Goal: Task Accomplishment & Management: Manage account settings

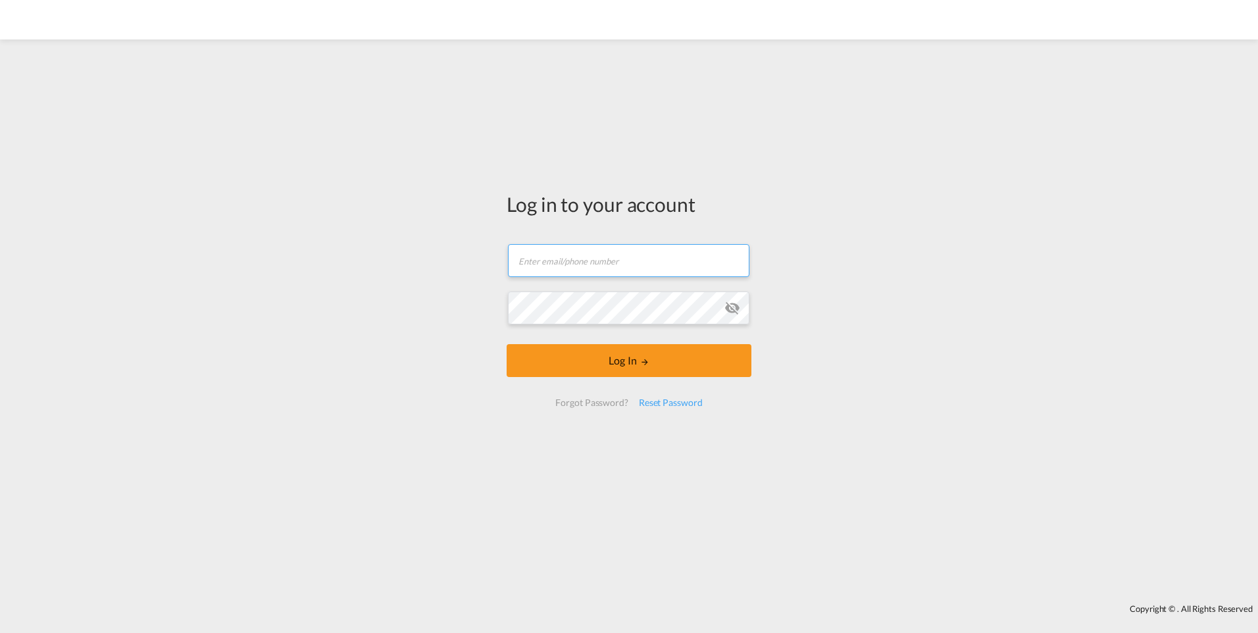
click at [548, 263] on input "text" at bounding box center [628, 260] width 241 height 33
type input "nils.kuehn@logwin-logistics.com"
click at [444, 310] on div "Log in to your account nils.kuehn@logwin-logistics.com Log In Forgot Password? …" at bounding box center [629, 321] width 1258 height 551
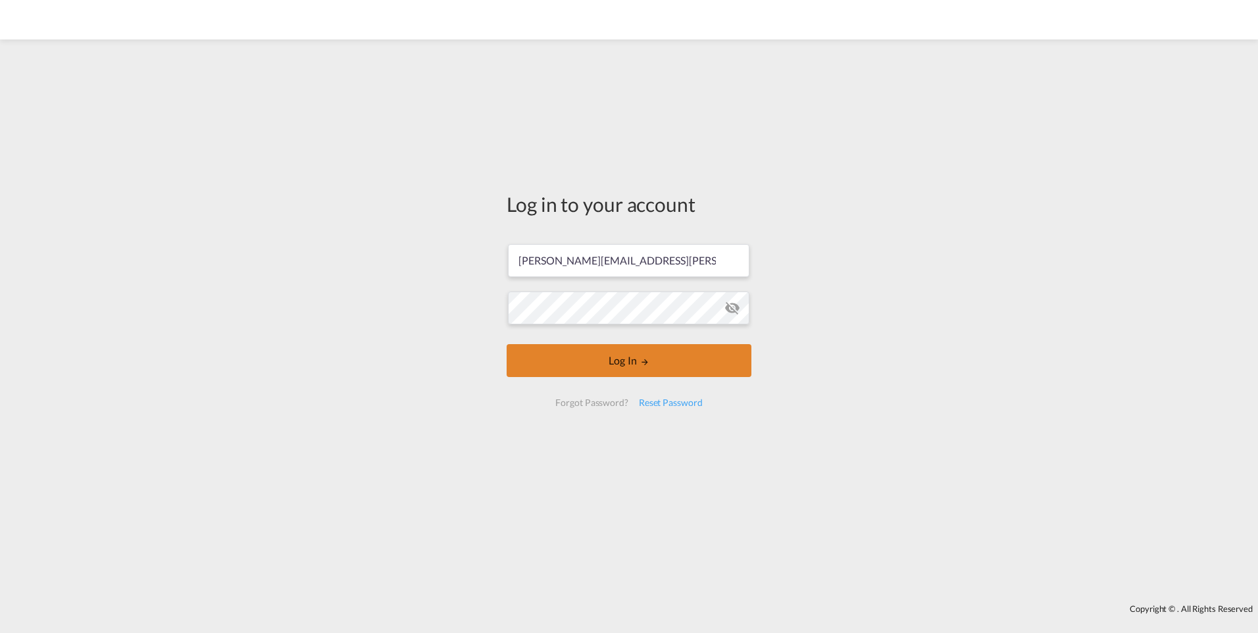
click at [620, 370] on button "Log In" at bounding box center [629, 360] width 245 height 33
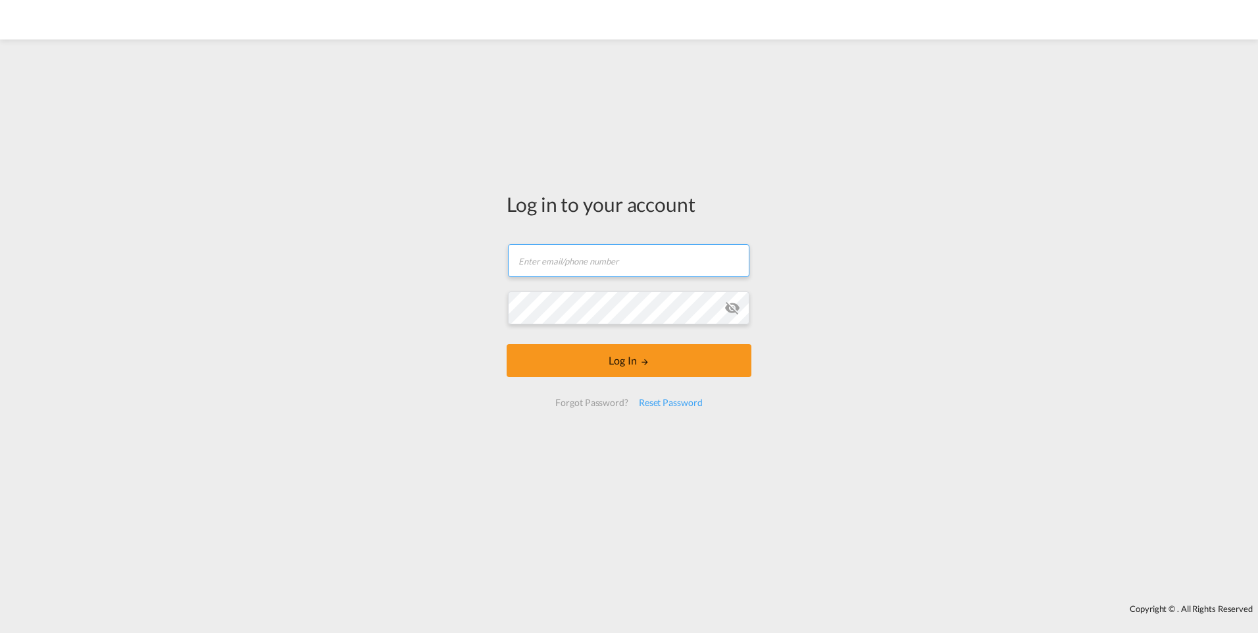
click at [611, 263] on input "text" at bounding box center [628, 260] width 241 height 33
type input "[PERSON_NAME][EMAIL_ADDRESS][PERSON_NAME][DOMAIN_NAME]"
click at [734, 309] on md-icon "icon-eye-off" at bounding box center [732, 308] width 16 height 16
click at [426, 295] on div "Log in to your account nils.kuehn@logwin-logistics.com Log In Forgot Password? …" at bounding box center [629, 321] width 1258 height 551
click at [507, 344] on button "Log In" at bounding box center [629, 360] width 245 height 33
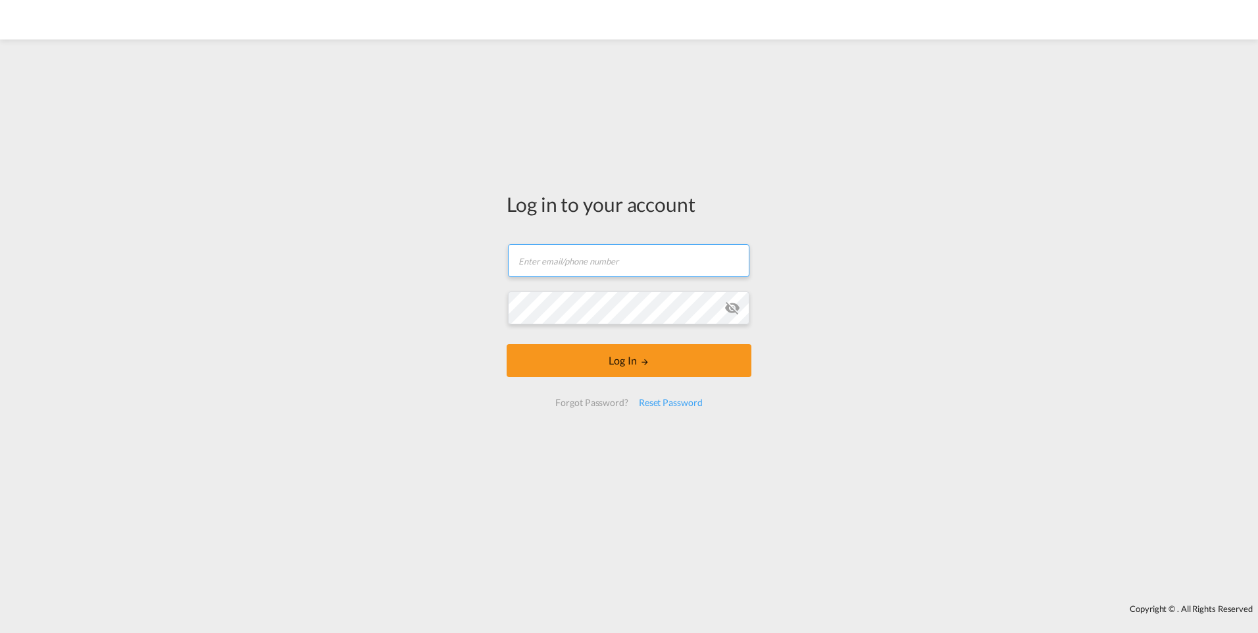
click at [532, 256] on input "text" at bounding box center [628, 260] width 241 height 33
type input "[PERSON_NAME][EMAIL_ADDRESS][PERSON_NAME][DOMAIN_NAME]"
click at [730, 311] on md-icon "icon-eye-off" at bounding box center [732, 308] width 16 height 16
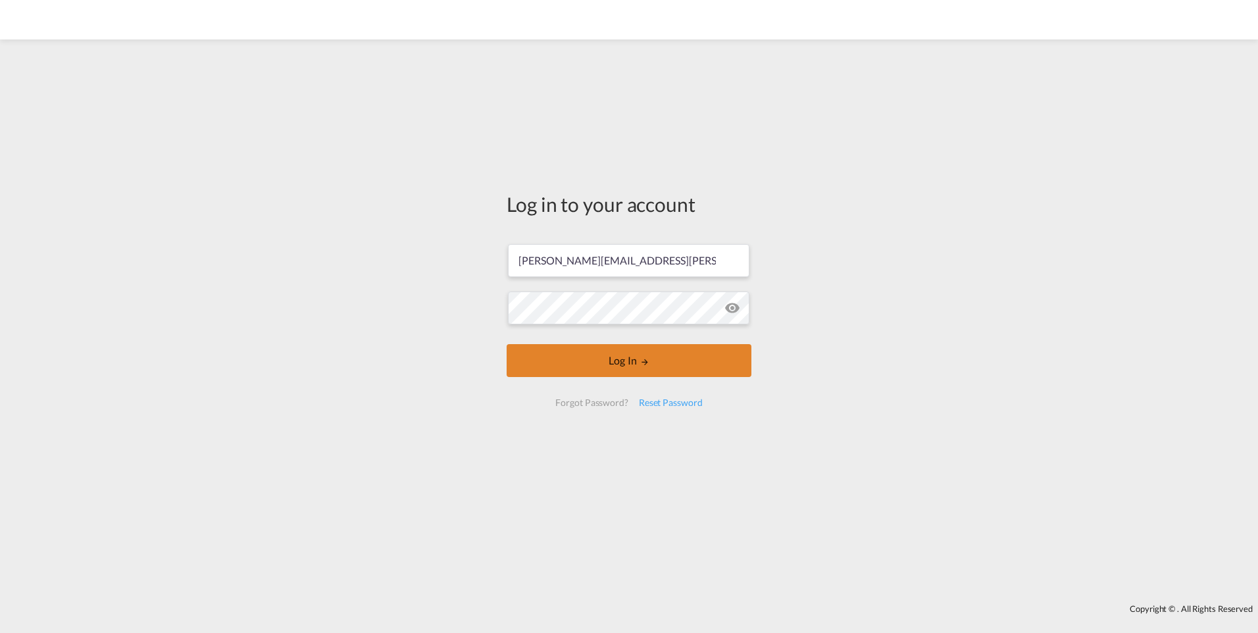
click at [612, 357] on button "Log In" at bounding box center [629, 360] width 245 height 33
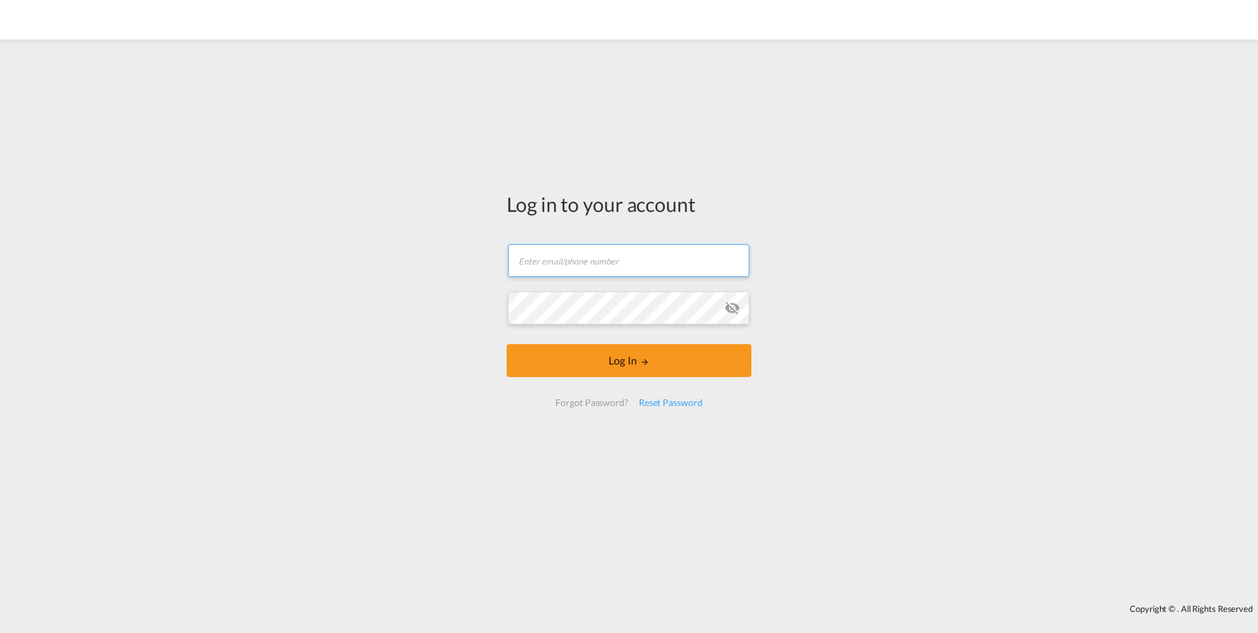
type input "[PERSON_NAME][EMAIL_ADDRESS][PERSON_NAME][DOMAIN_NAME]"
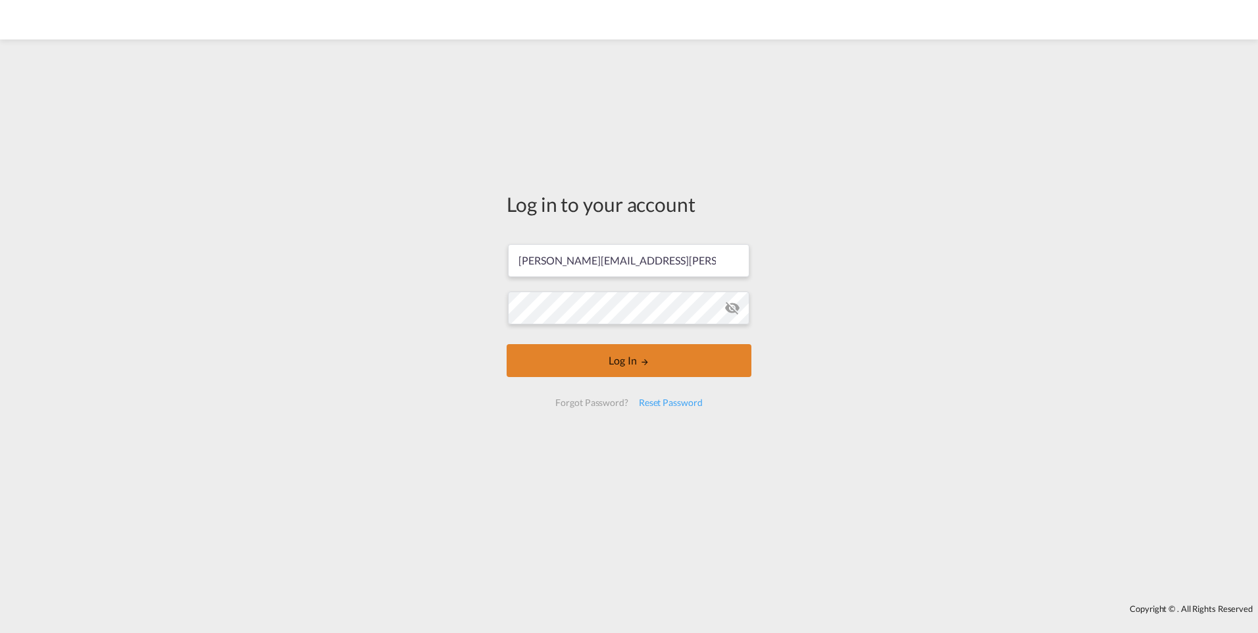
click at [619, 351] on button "Log In" at bounding box center [629, 360] width 245 height 33
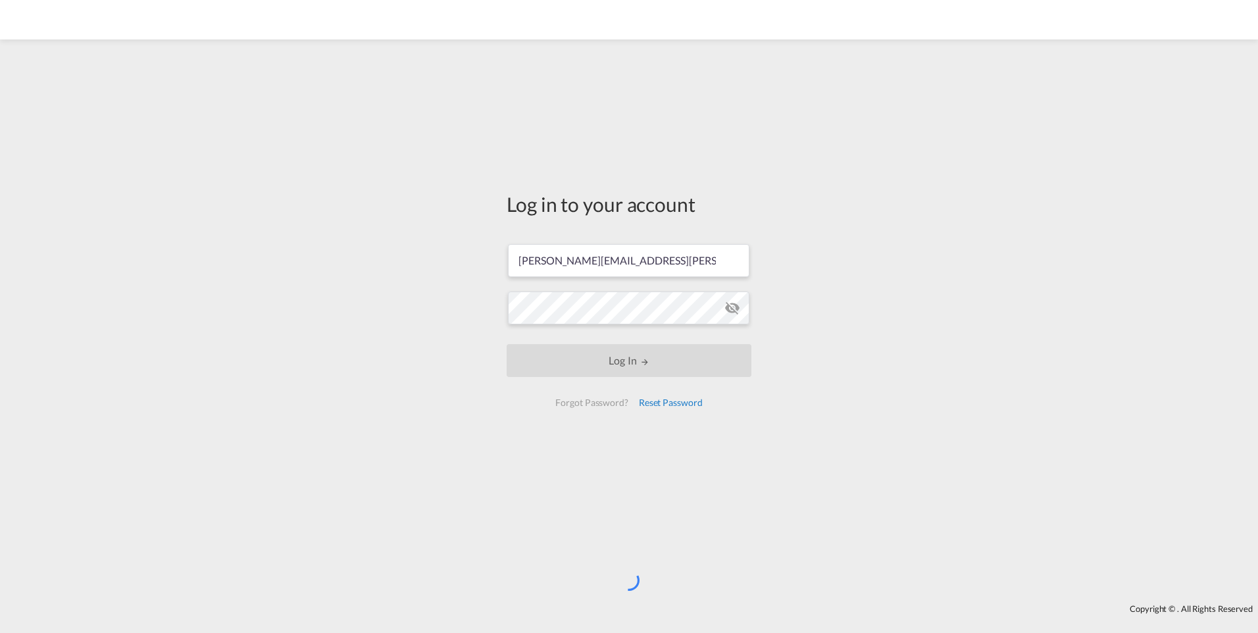
click at [661, 406] on div "Reset Password" at bounding box center [671, 403] width 74 height 24
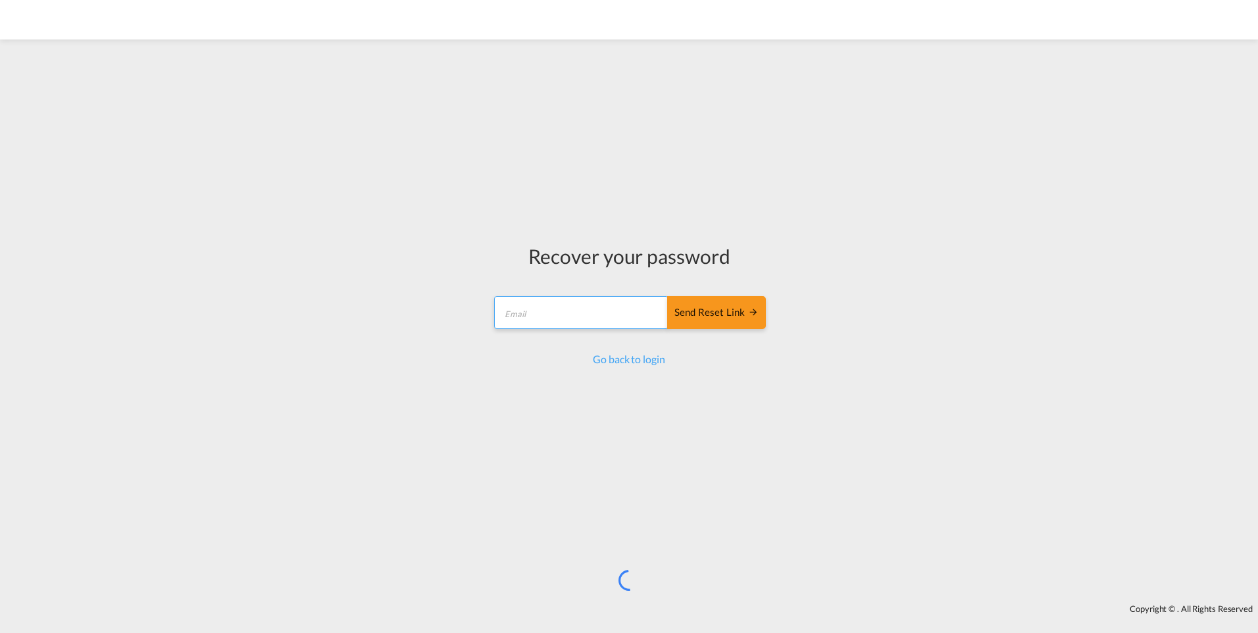
click at [560, 319] on input "email" at bounding box center [581, 312] width 174 height 33
drag, startPoint x: 520, startPoint y: 316, endPoint x: 526, endPoint y: 324, distance: 10.4
click at [520, 316] on input "[EMAIL_ADDRESS][DOMAIN_NAME]" at bounding box center [581, 312] width 174 height 33
type input "[PERSON_NAME].[PERSON_NAME]"
